Goal: Task Accomplishment & Management: Use online tool/utility

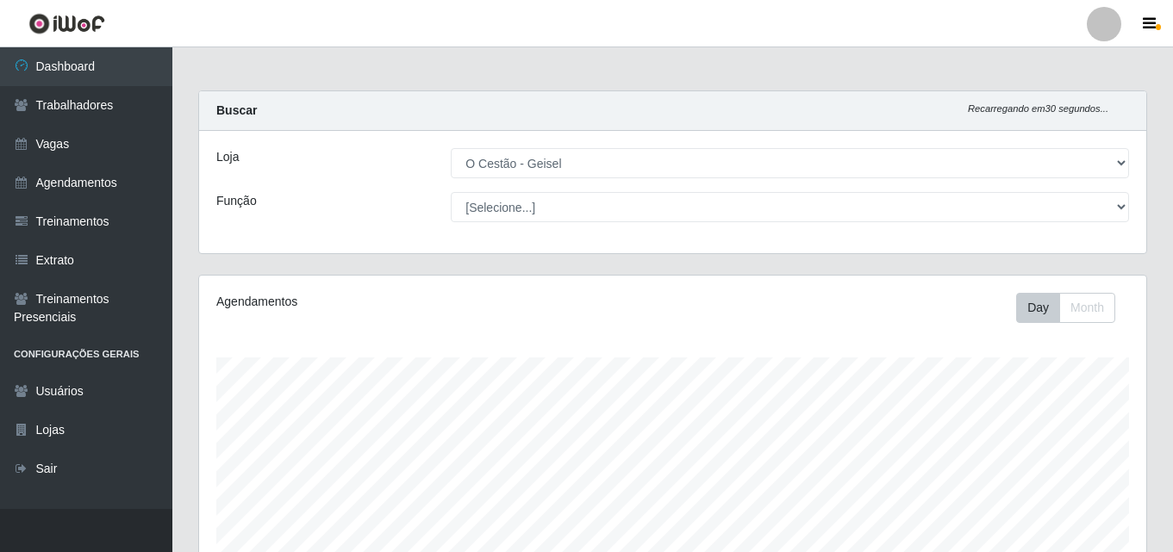
select select "224"
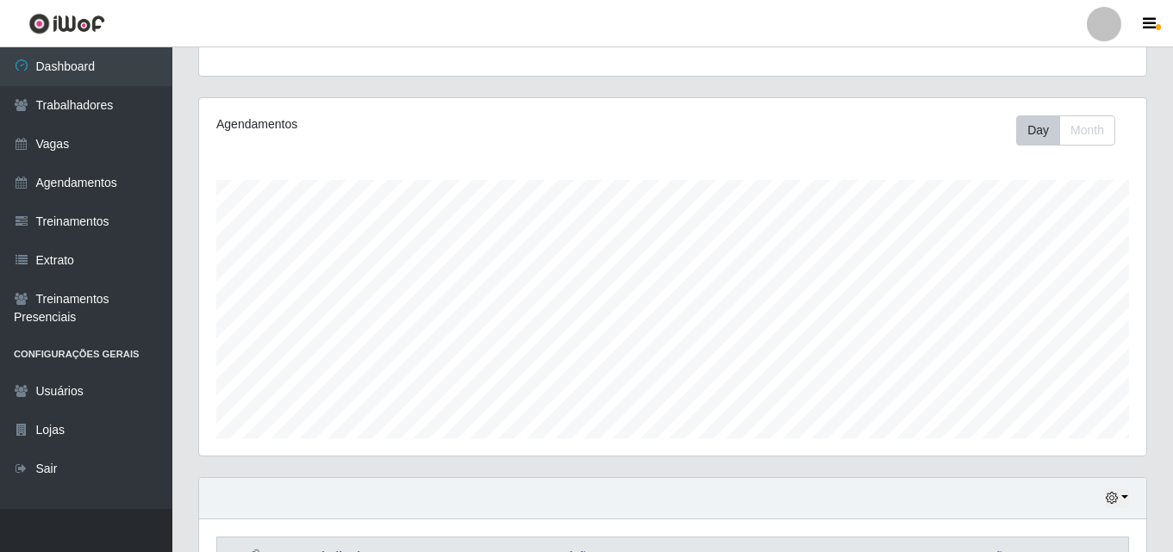
scroll to position [358, 947]
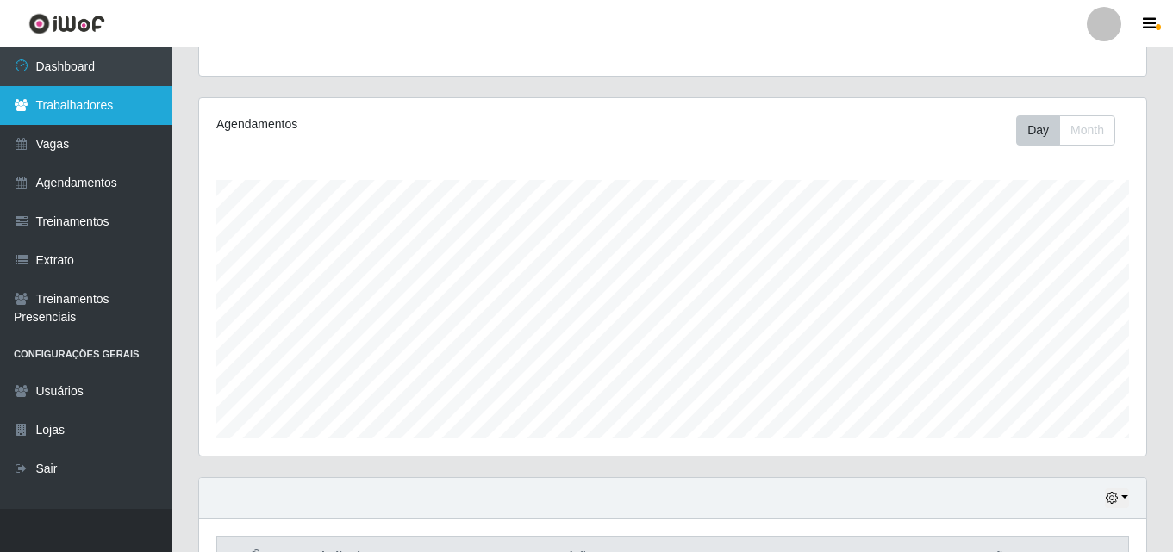
click at [94, 103] on link "Trabalhadores" at bounding box center [86, 105] width 172 height 39
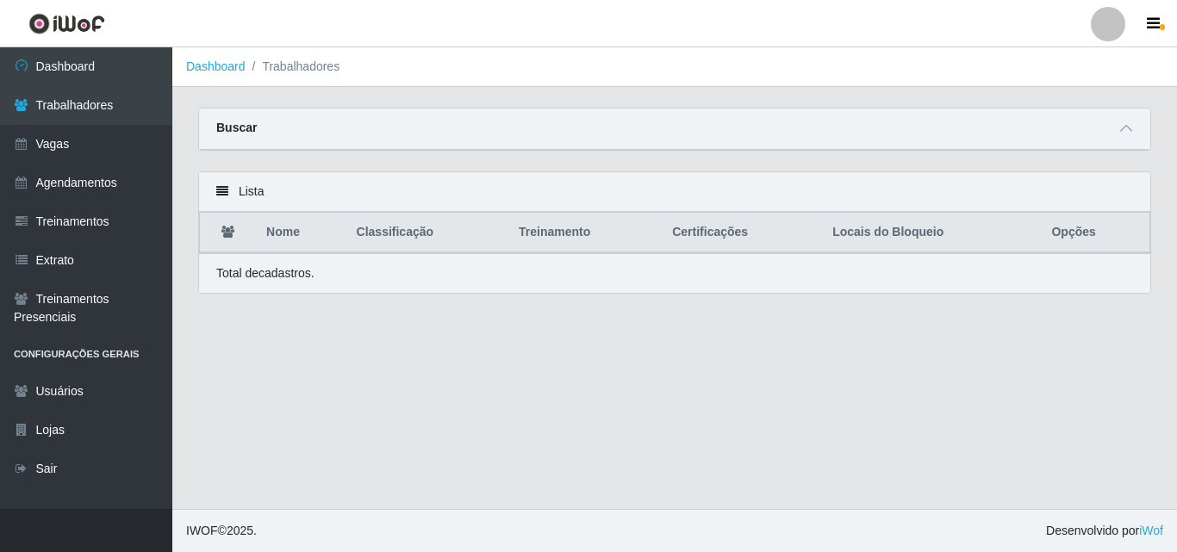
click at [272, 129] on div "Buscar" at bounding box center [674, 129] width 951 height 41
click at [97, 182] on link "Agendamentos" at bounding box center [86, 183] width 172 height 39
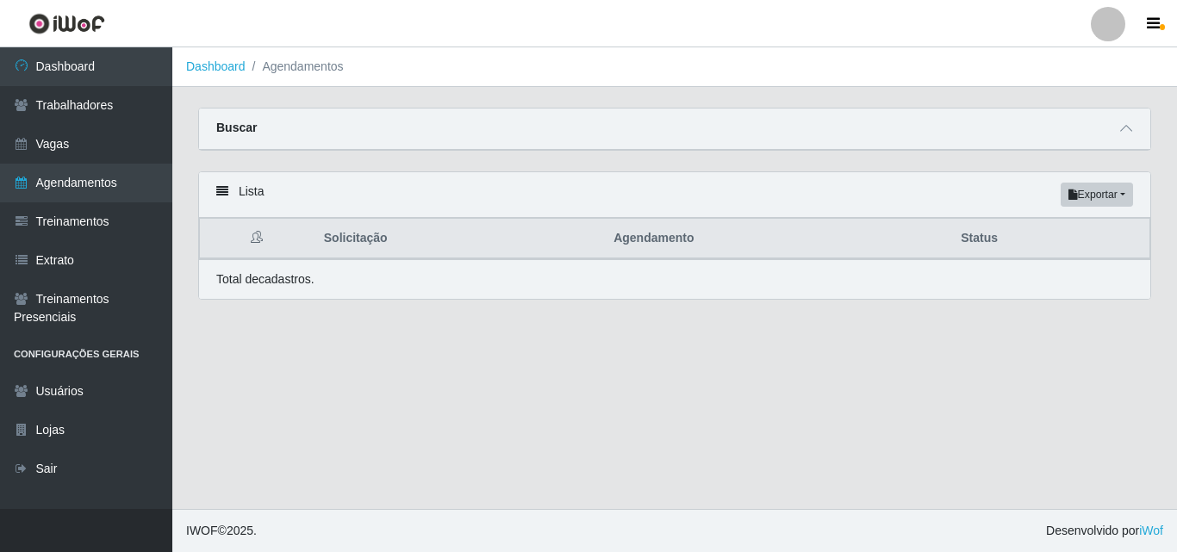
click at [334, 190] on div "Lista Exportar PDF Excel" at bounding box center [674, 195] width 951 height 46
click at [1139, 134] on div "Buscar" at bounding box center [674, 129] width 951 height 41
click at [1126, 129] on icon at bounding box center [1126, 128] width 12 height 12
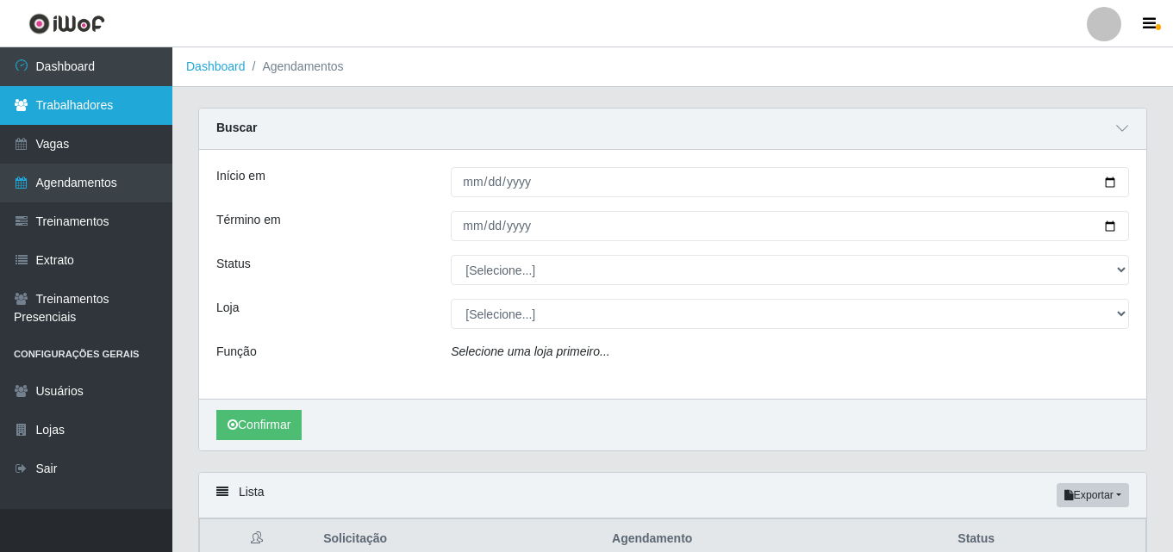
click at [92, 97] on link "Trabalhadores" at bounding box center [86, 105] width 172 height 39
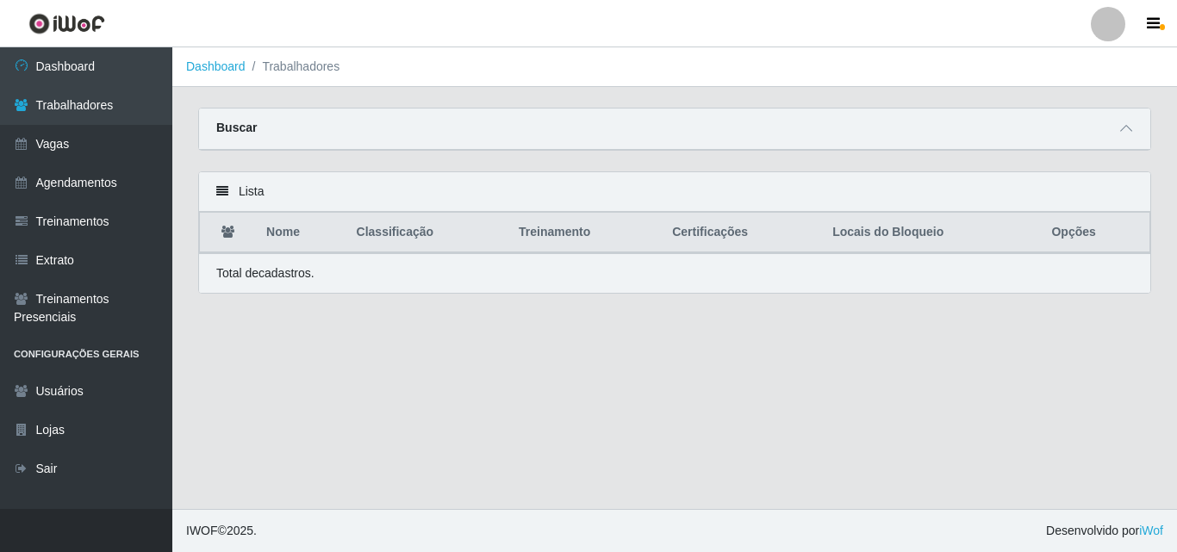
click at [799, 219] on th "Certificações" at bounding box center [742, 233] width 160 height 41
click at [801, 212] on div "Lista Nome Classificação Treinamento Certificações Locais do Bloqueio Opções To…" at bounding box center [674, 233] width 953 height 122
click at [801, 212] on div "Lista" at bounding box center [674, 192] width 951 height 40
click at [695, 406] on main "Dashboard Trabalhadores Carregando... Buscar Nome Confirmar Lista Nome Classifi…" at bounding box center [674, 278] width 1005 height 462
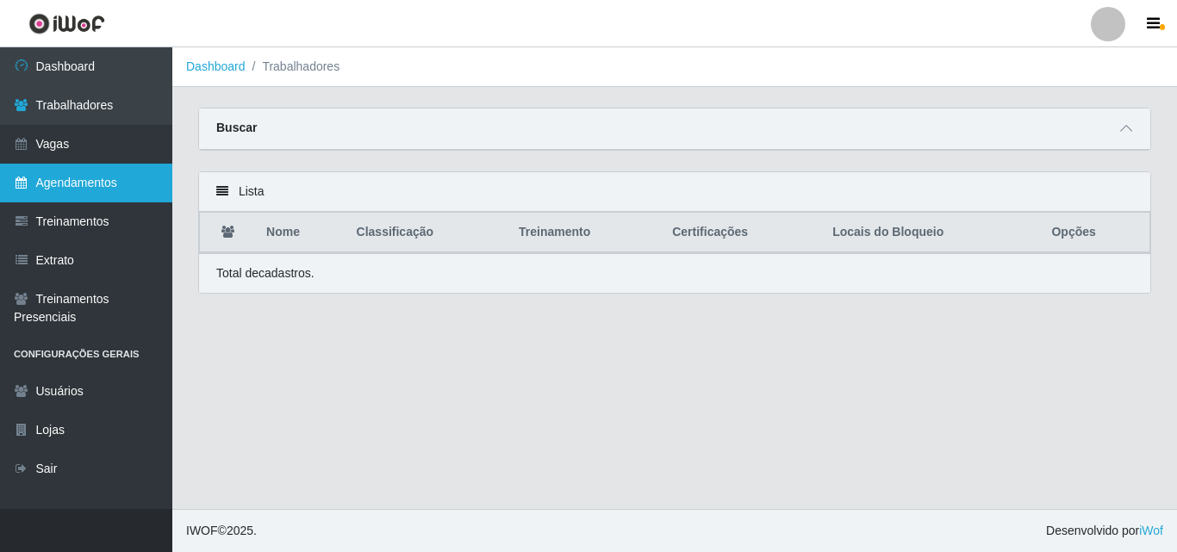
click at [79, 190] on link "Agendamentos" at bounding box center [86, 183] width 172 height 39
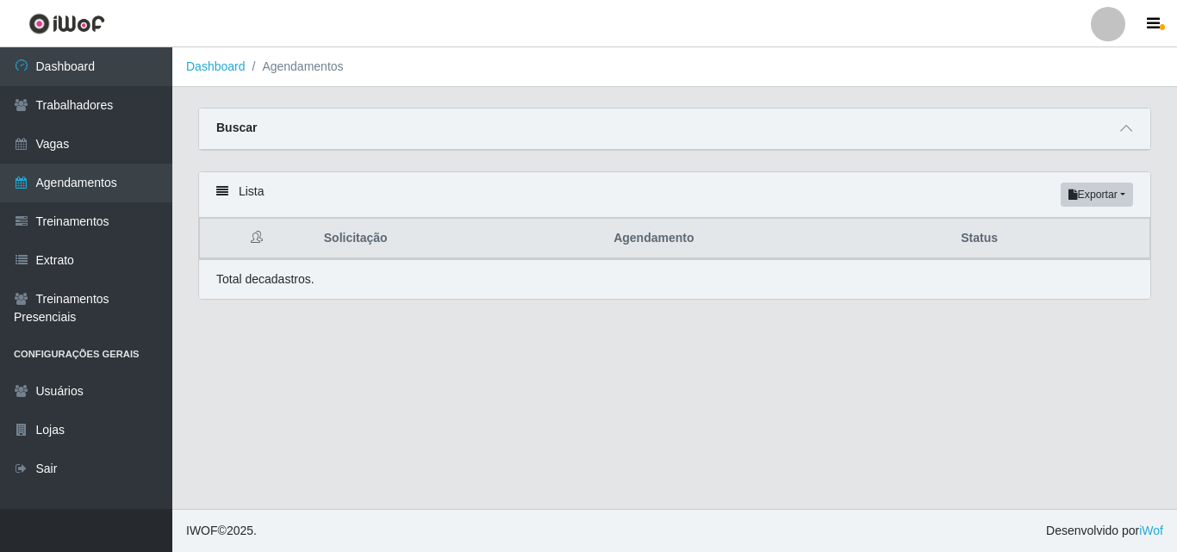
click at [375, 143] on div "Buscar" at bounding box center [674, 129] width 951 height 41
click at [1139, 123] on div "Buscar" at bounding box center [674, 129] width 951 height 41
click at [1101, 127] on div "Buscar" at bounding box center [674, 129] width 951 height 41
click at [1130, 128] on icon at bounding box center [1126, 128] width 12 height 12
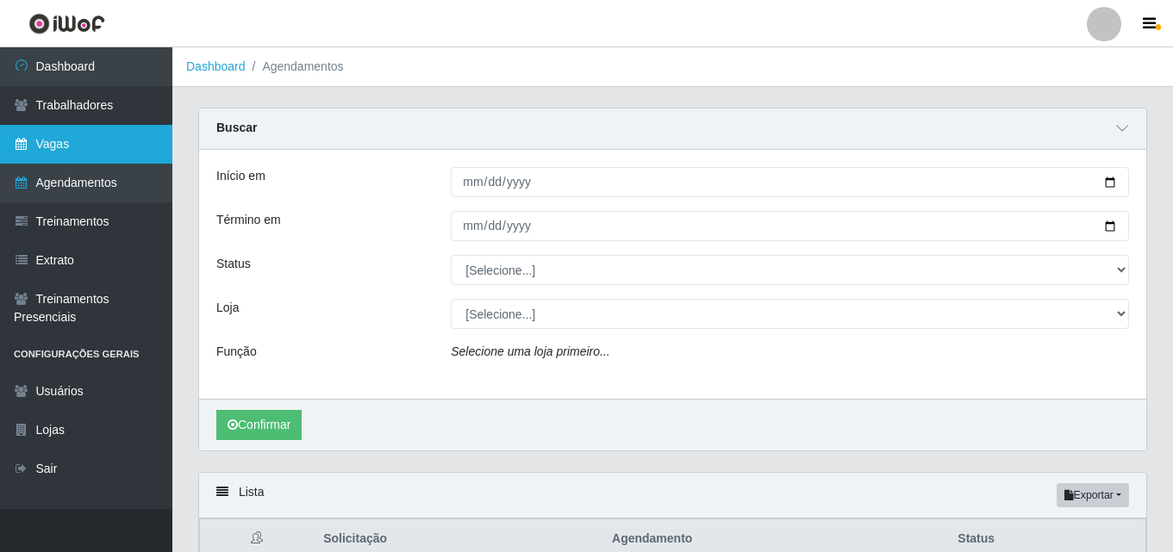
click at [91, 136] on link "Vagas" at bounding box center [86, 144] width 172 height 39
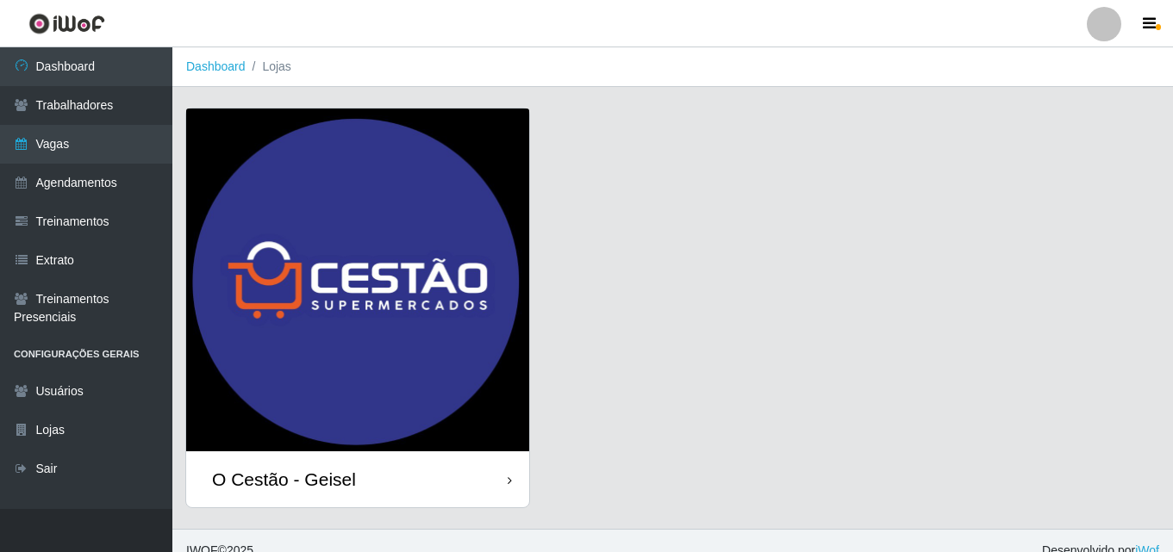
click at [371, 266] on img at bounding box center [357, 280] width 343 height 343
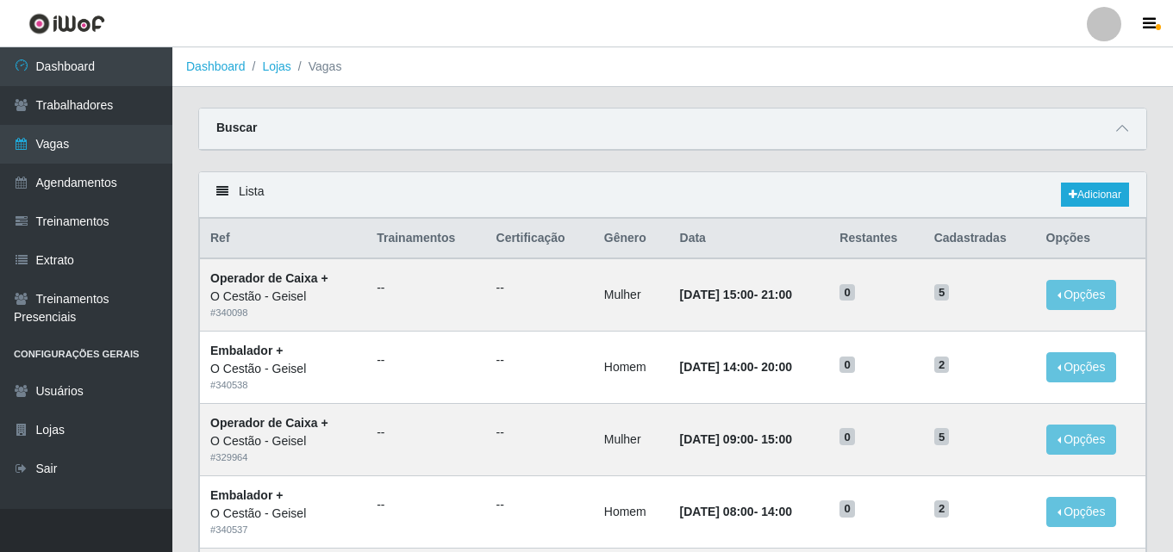
click at [427, 124] on div "Buscar" at bounding box center [672, 129] width 947 height 41
click at [1116, 140] on div "Buscar" at bounding box center [672, 129] width 947 height 41
click at [1118, 130] on icon at bounding box center [1122, 128] width 12 height 12
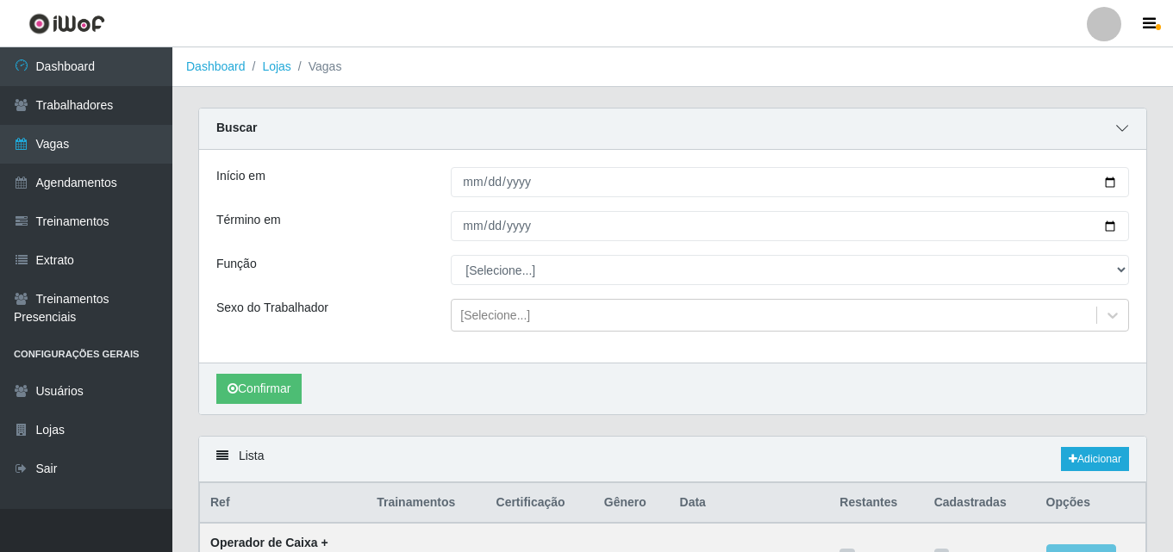
click at [1118, 130] on icon at bounding box center [1122, 128] width 12 height 12
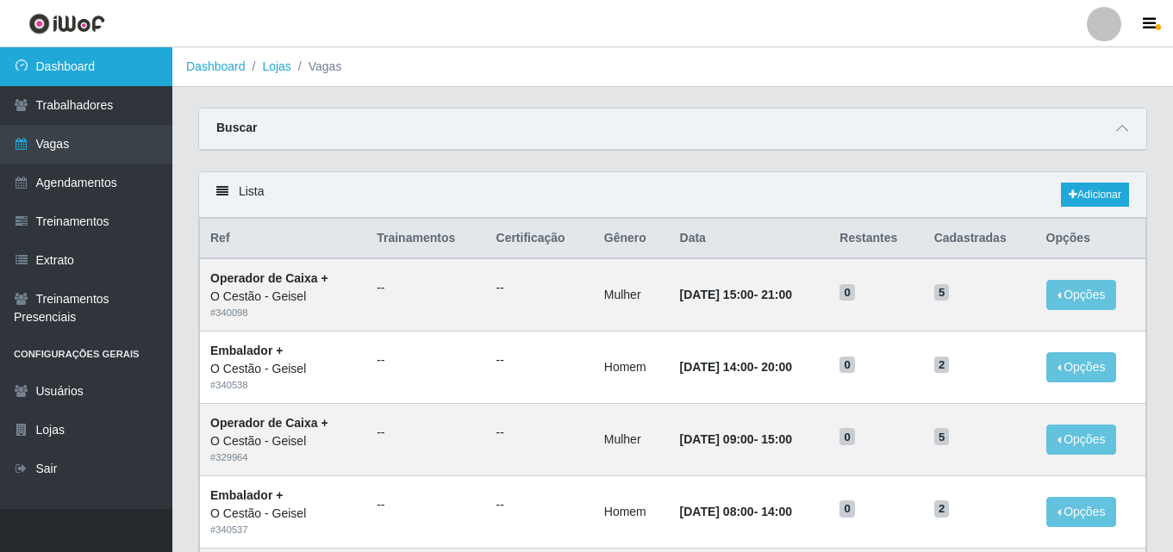
click at [74, 72] on link "Dashboard" at bounding box center [86, 66] width 172 height 39
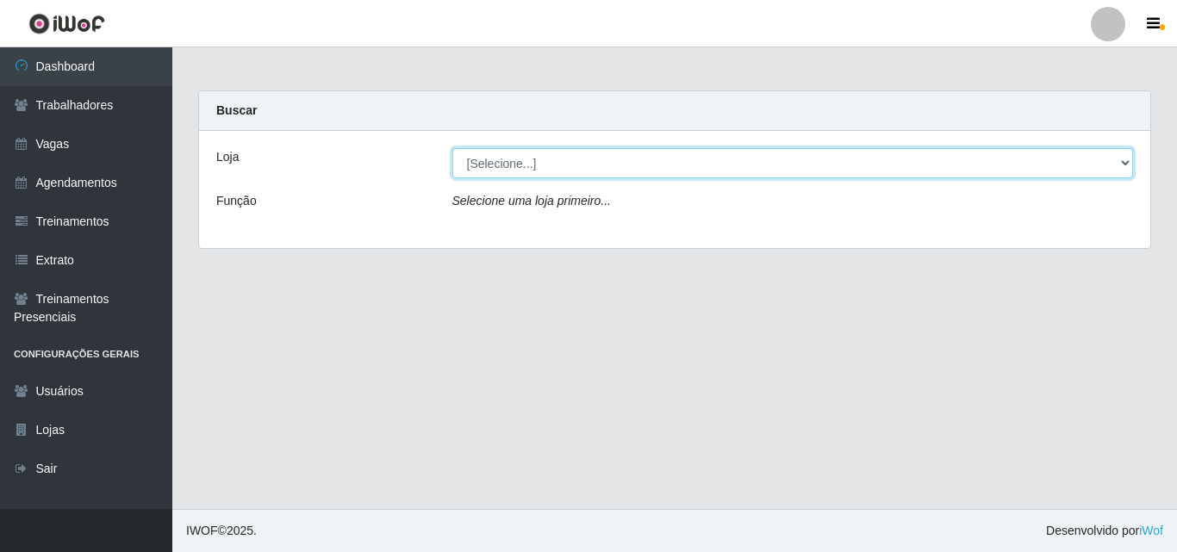
click at [1122, 167] on select "[Selecione...] O Cestão - Geisel" at bounding box center [793, 163] width 682 height 30
select select "224"
click at [452, 148] on select "[Selecione...] O Cestão - Geisel" at bounding box center [793, 163] width 682 height 30
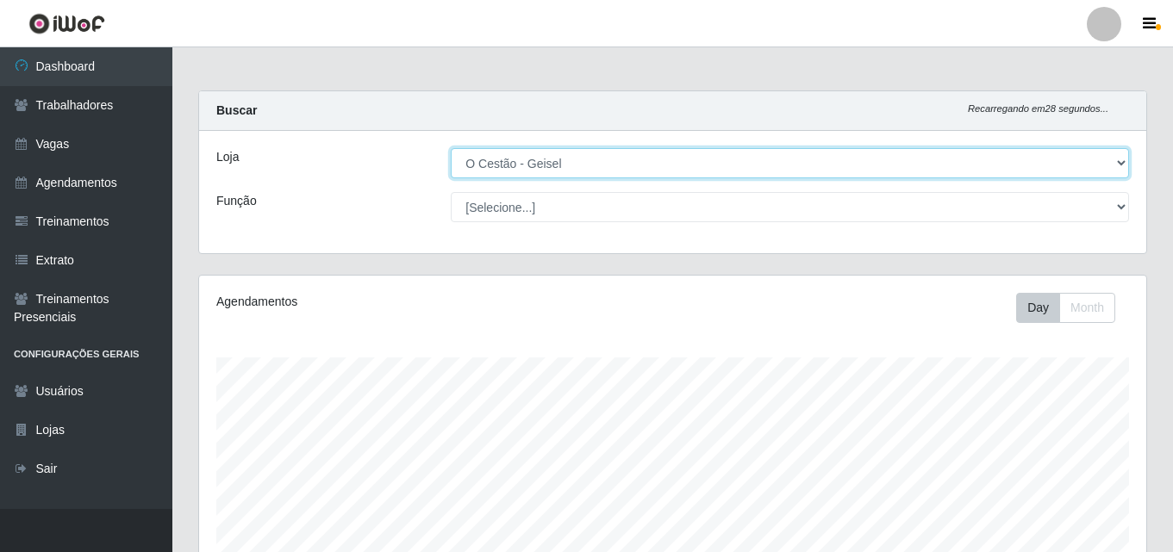
scroll to position [358, 947]
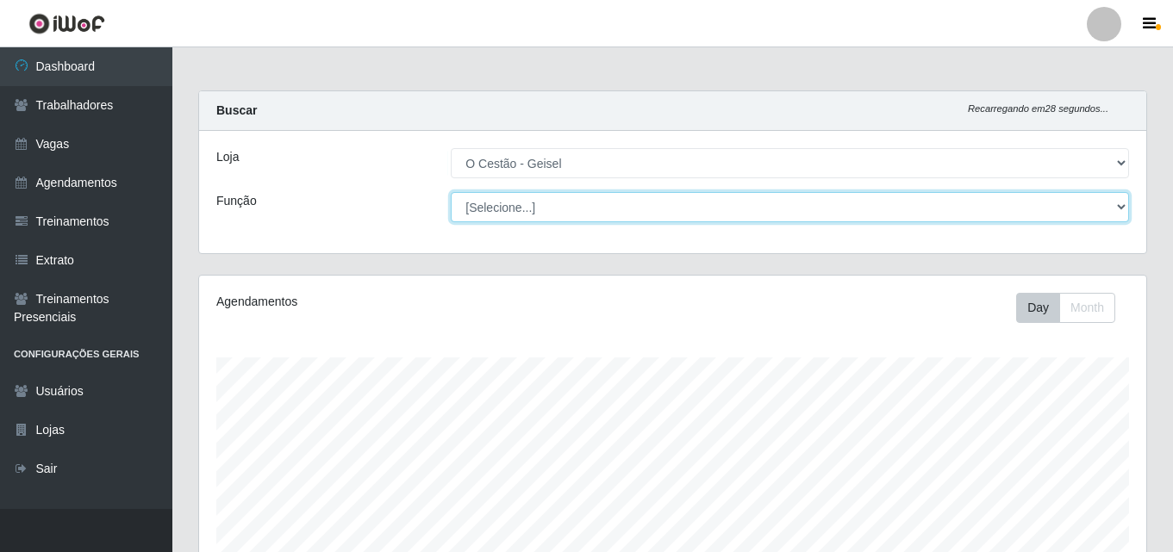
click at [538, 207] on select "[Selecione...] ASG ASG + ASG ++ Auxiliar de Estoque Auxiliar de Estoque + Auxil…" at bounding box center [790, 207] width 678 height 30
click at [451, 192] on select "[Selecione...] ASG ASG + ASG ++ Auxiliar de Estoque Auxiliar de Estoque + Auxil…" at bounding box center [790, 207] width 678 height 30
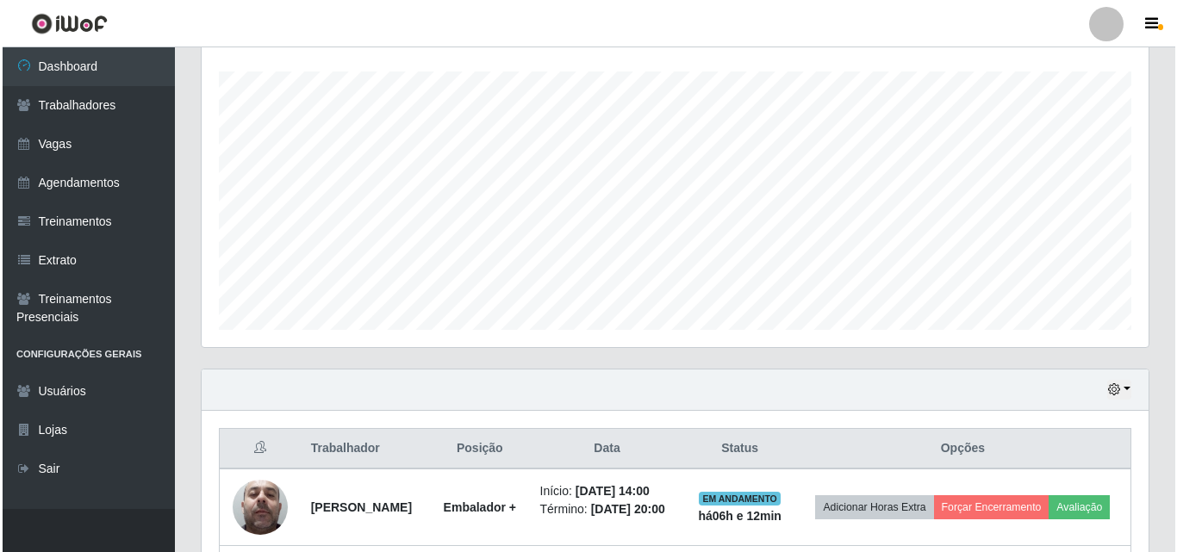
scroll to position [501, 0]
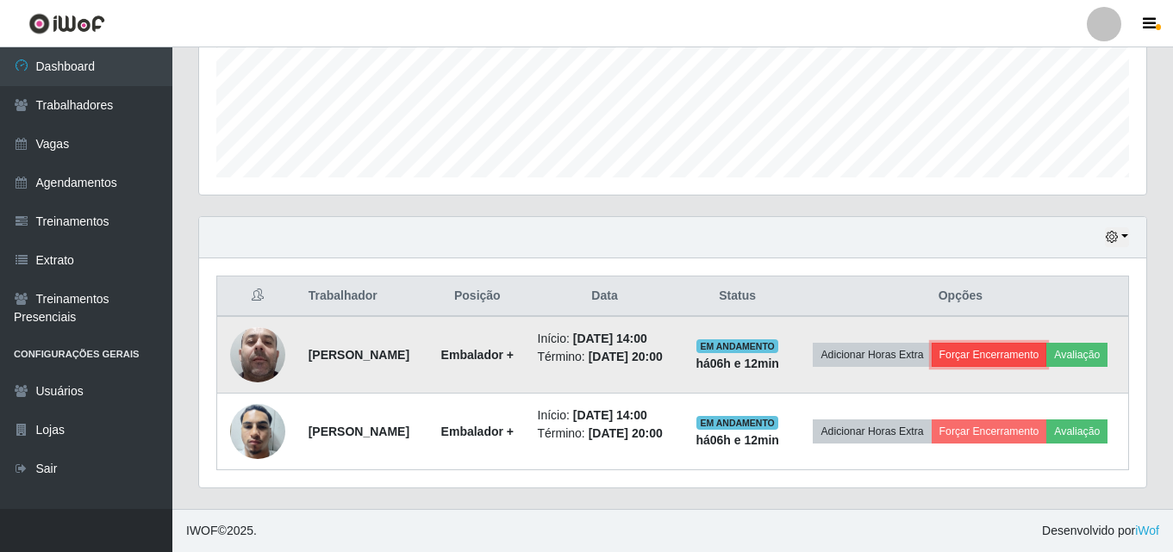
click at [1047, 343] on button "Forçar Encerramento" at bounding box center [989, 355] width 115 height 24
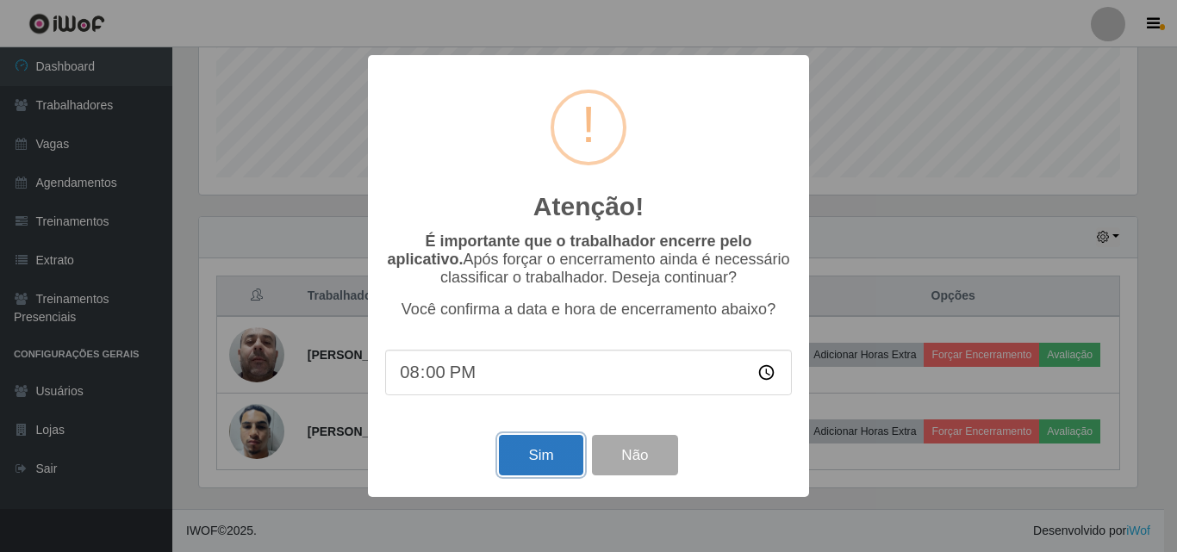
click at [546, 461] on button "Sim" at bounding box center [541, 455] width 84 height 41
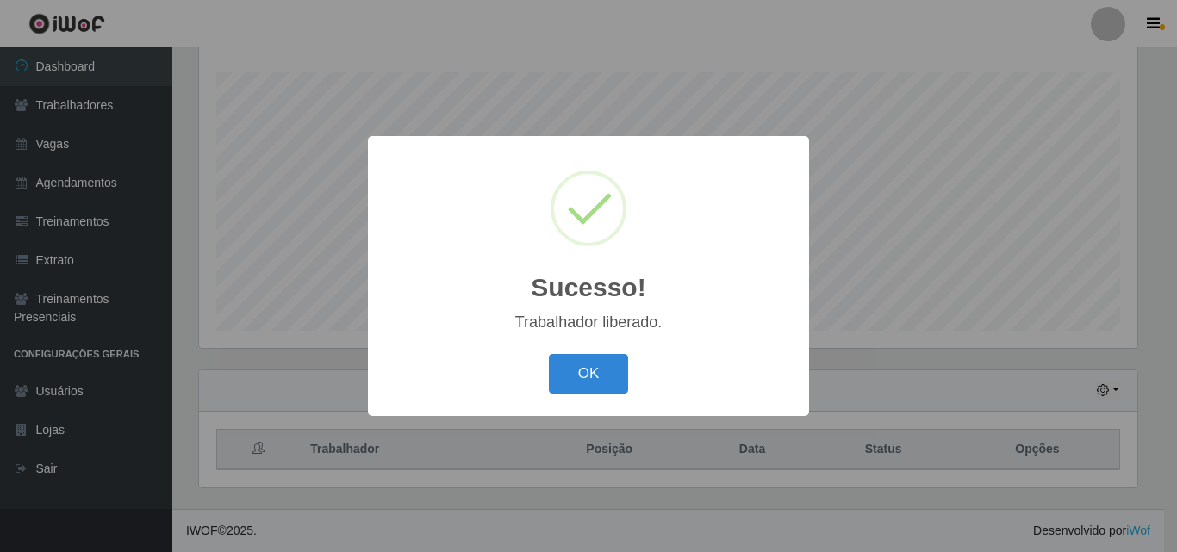
click at [1056, 398] on div "Sucesso! × Trabalhador liberado. OK Cancel" at bounding box center [588, 276] width 1177 height 552
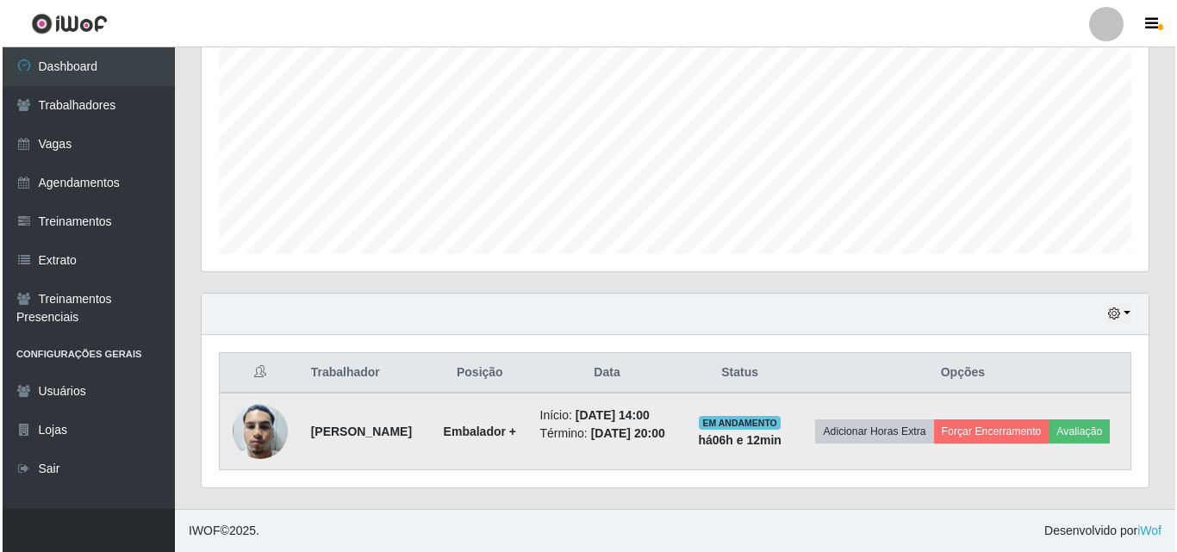
scroll to position [393, 0]
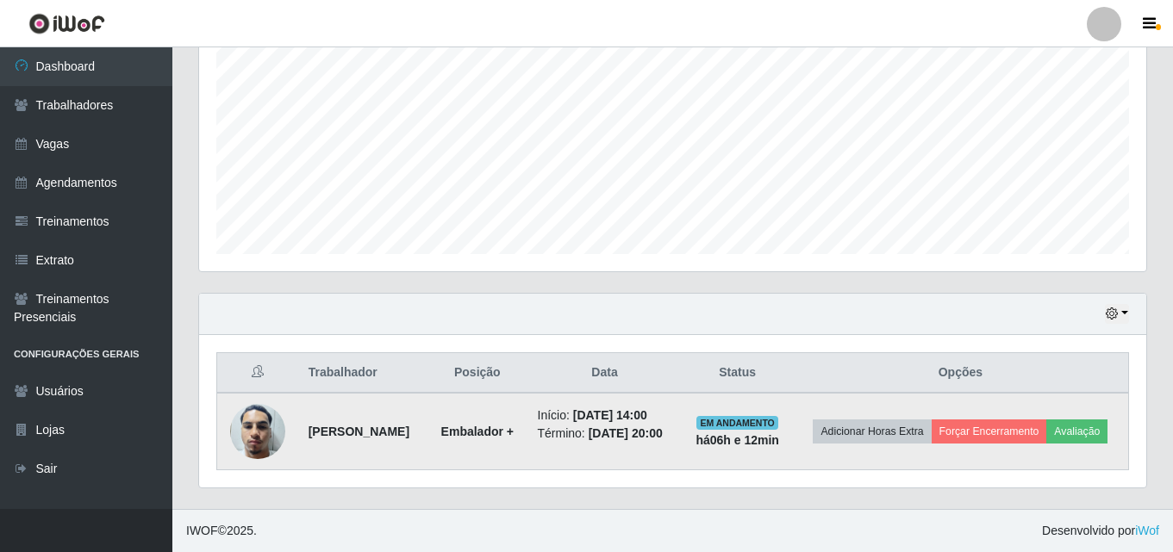
click at [1041, 416] on td "Adicionar Horas Extra Forçar Encerramento Avaliação" at bounding box center [961, 432] width 336 height 78
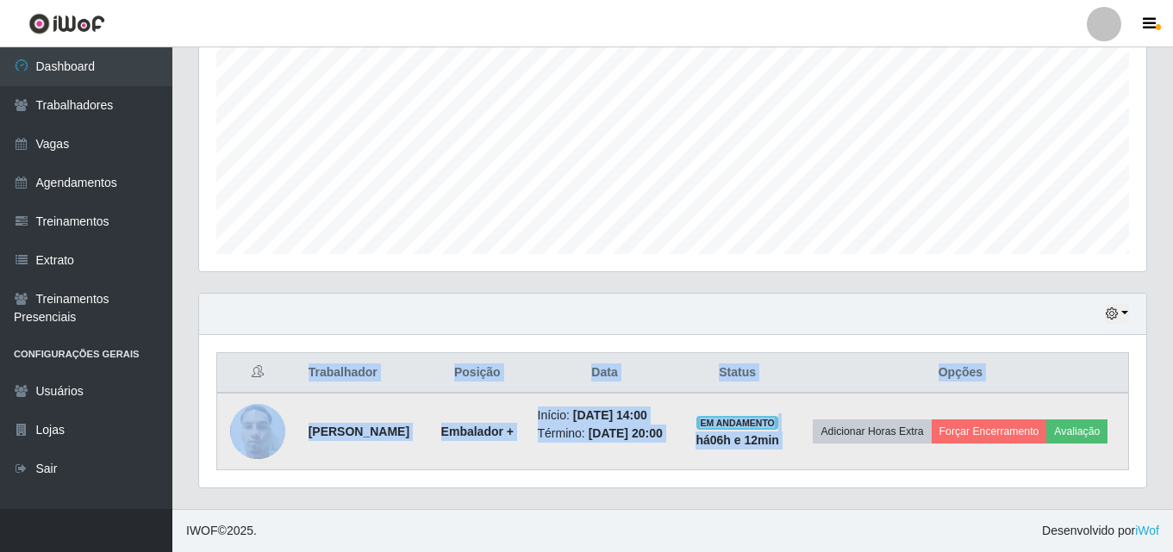
click at [1041, 416] on td "Adicionar Horas Extra Forçar Encerramento Avaliação" at bounding box center [961, 432] width 336 height 78
click at [1042, 420] on button "Forçar Encerramento" at bounding box center [989, 432] width 115 height 24
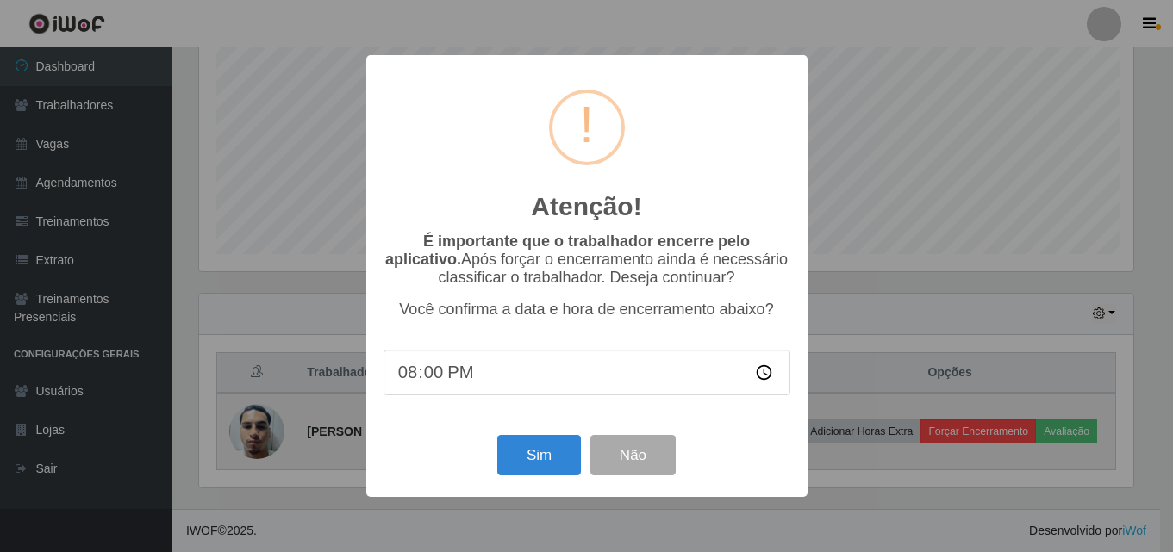
scroll to position [358, 939]
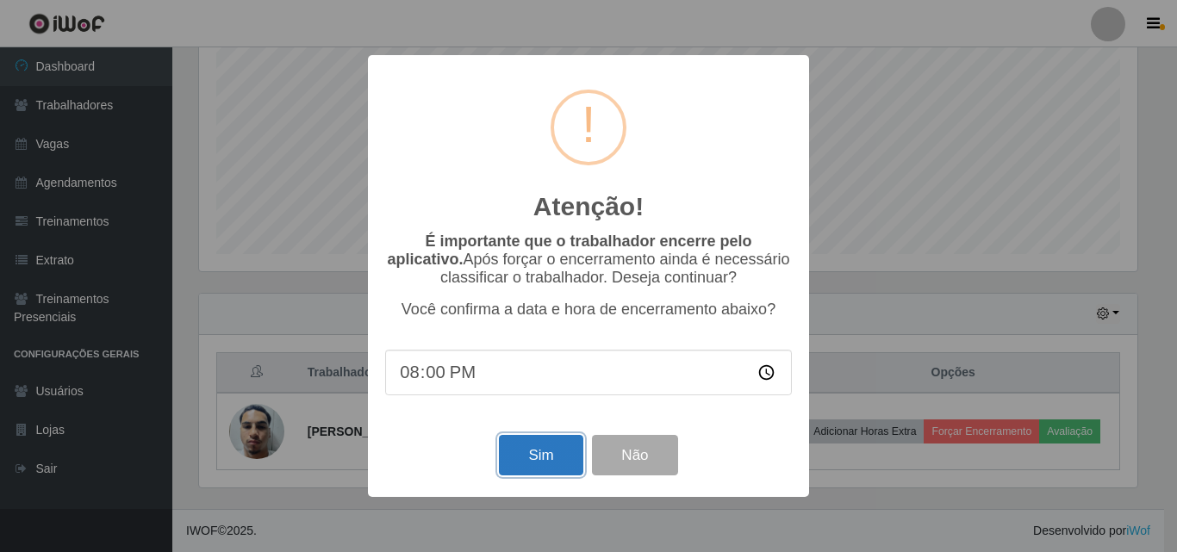
click at [547, 469] on button "Sim" at bounding box center [541, 455] width 84 height 41
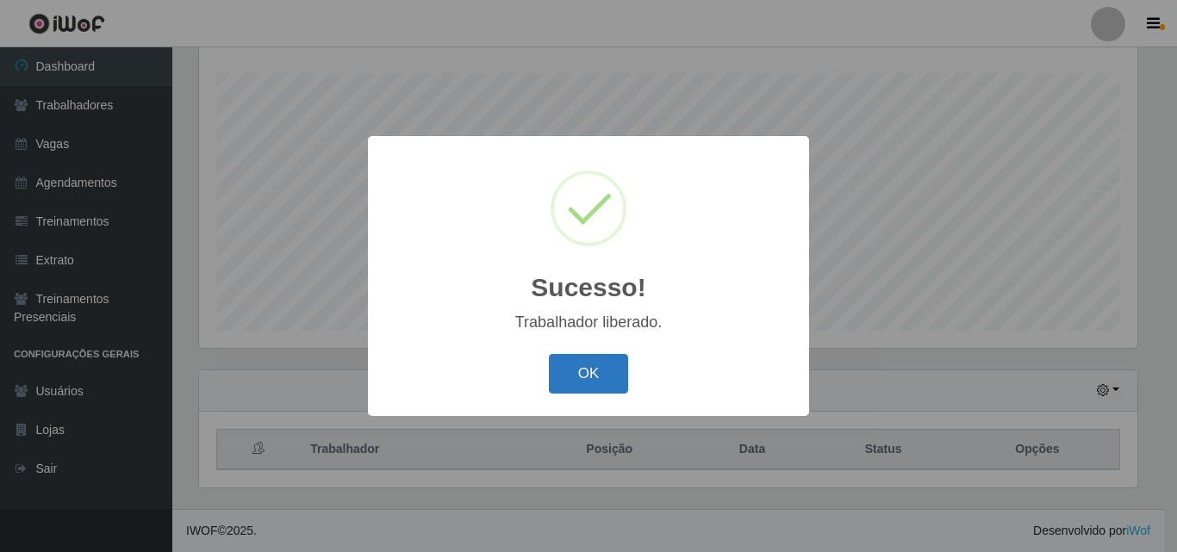
click at [597, 378] on button "OK" at bounding box center [589, 374] width 80 height 41
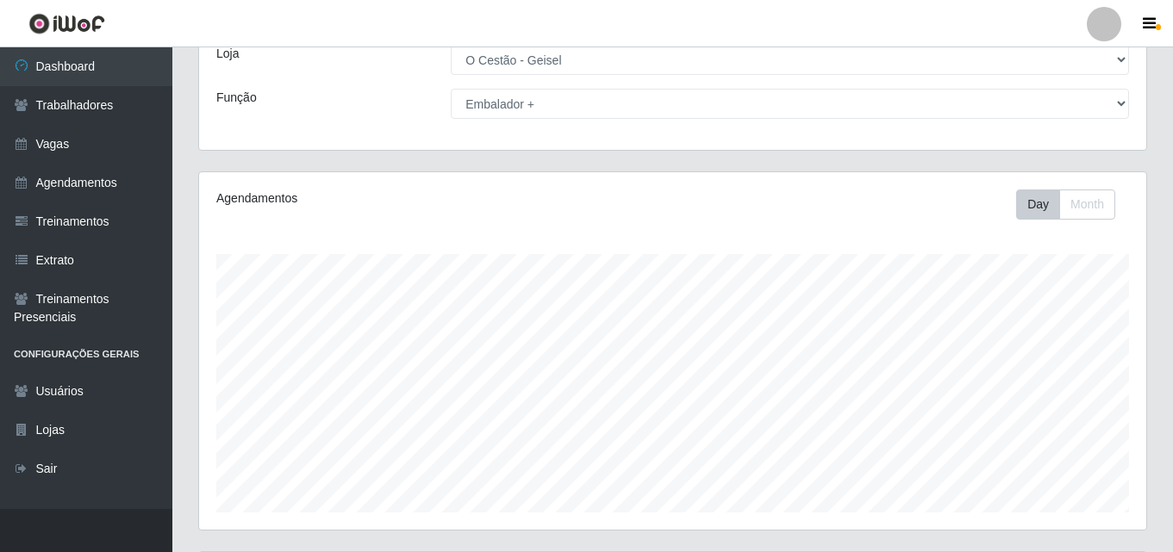
scroll to position [0, 0]
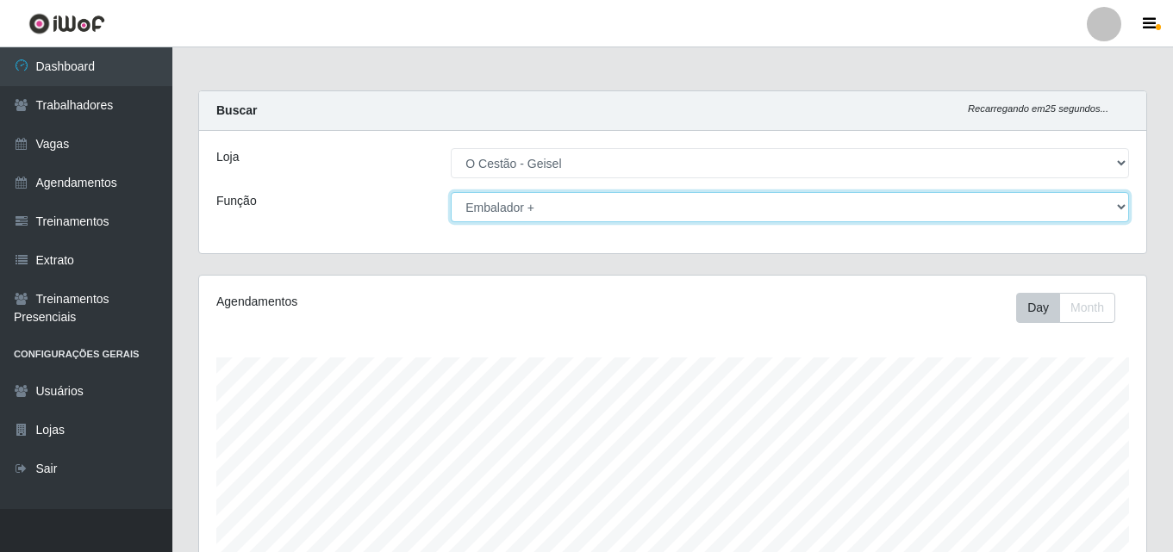
click at [558, 210] on select "[Selecione...] ASG ASG + ASG ++ Auxiliar de Estoque Auxiliar de Estoque + Auxil…" at bounding box center [790, 207] width 678 height 30
select select "72"
click at [451, 192] on select "[Selecione...] ASG ASG + ASG ++ Auxiliar de Estoque Auxiliar de Estoque + Auxil…" at bounding box center [790, 207] width 678 height 30
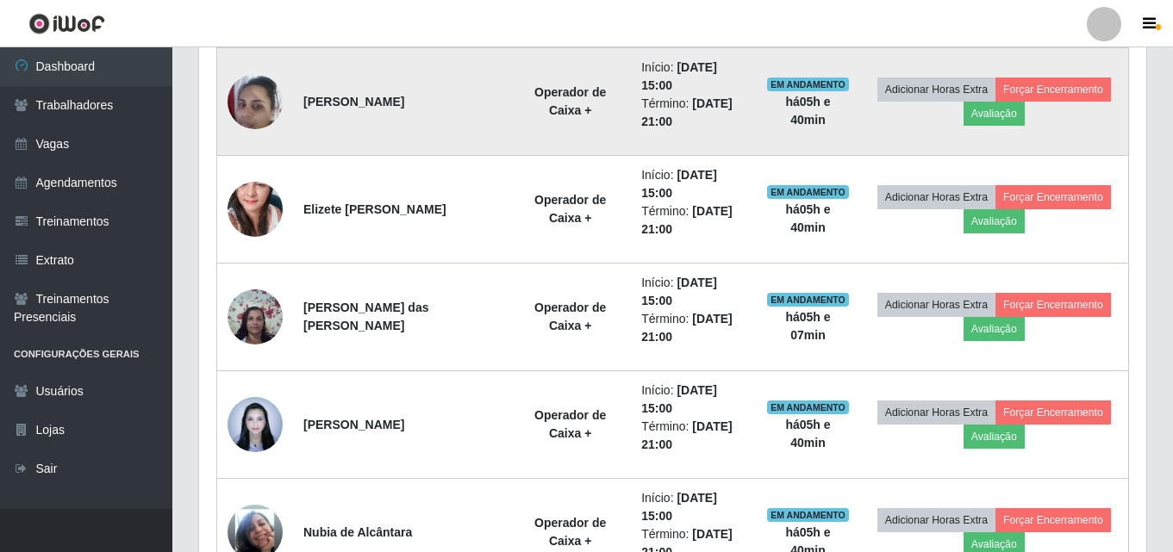
scroll to position [738, 0]
